Goal: Check status: Check status

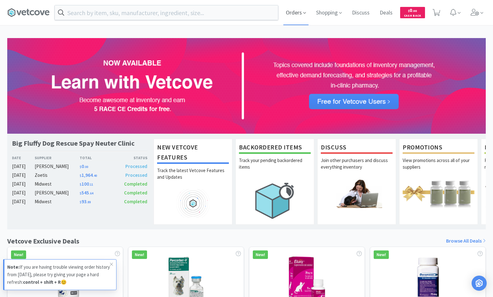
click at [300, 14] on span "Orders" at bounding box center [295, 12] width 25 height 25
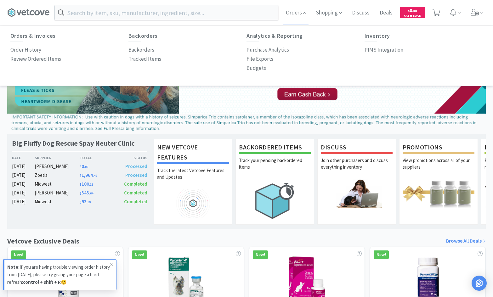
click at [142, 170] on span "Processed" at bounding box center [130, 167] width 34 height 8
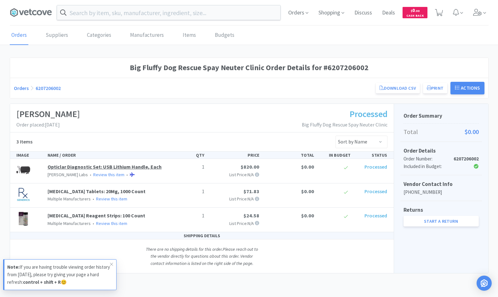
click at [133, 168] on link "Opticlar Diagnostic Set: USB Lithium Handle, Each" at bounding box center [105, 167] width 114 height 6
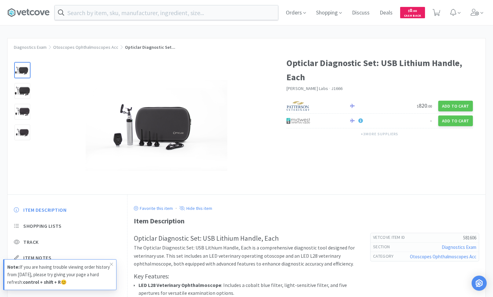
click at [22, 72] on div at bounding box center [22, 70] width 16 height 16
click at [148, 145] on img at bounding box center [157, 125] width 142 height 91
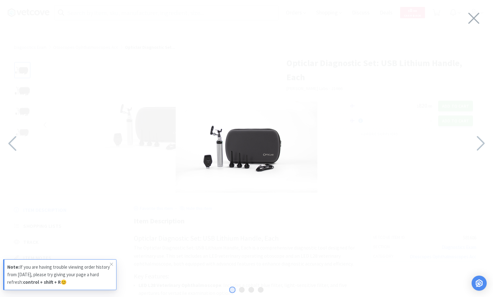
click at [249, 168] on img at bounding box center [247, 147] width 142 height 91
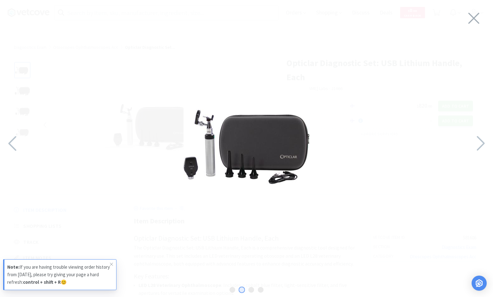
click at [249, 168] on img at bounding box center [247, 147] width 126 height 126
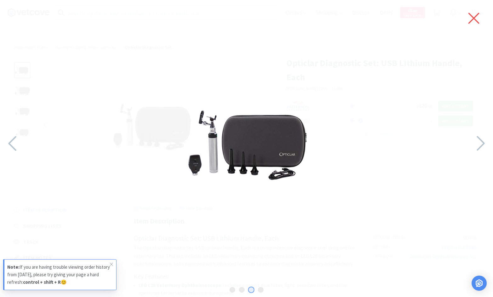
click at [475, 20] on icon at bounding box center [473, 18] width 13 height 18
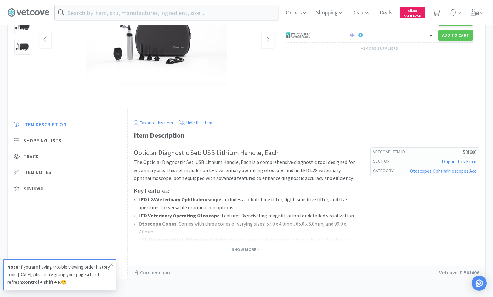
scroll to position [87, 0]
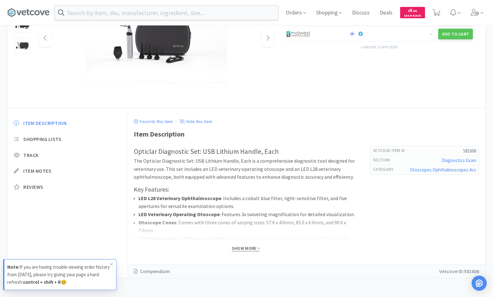
click at [243, 246] on span "Show More" at bounding box center [246, 249] width 28 height 6
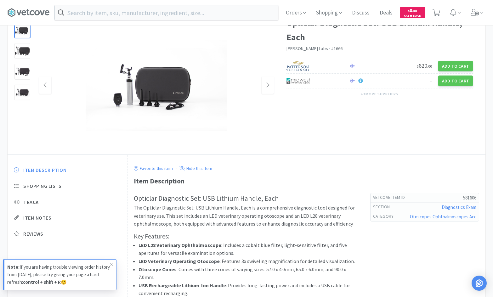
scroll to position [0, 0]
